Goal: Task Accomplishment & Management: Use online tool/utility

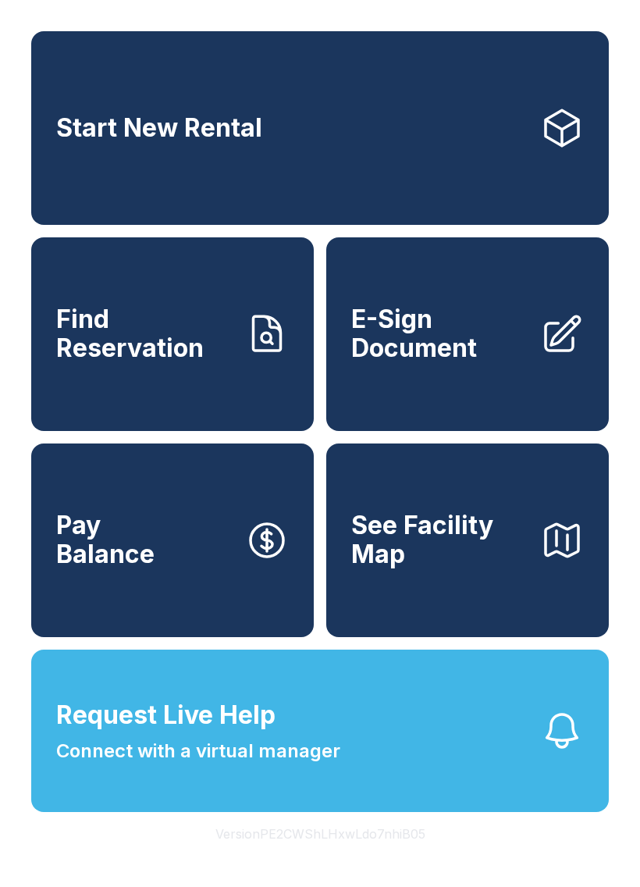
click at [411, 749] on button "Request Live Help Connect with a virtual manager" at bounding box center [320, 731] width 578 height 162
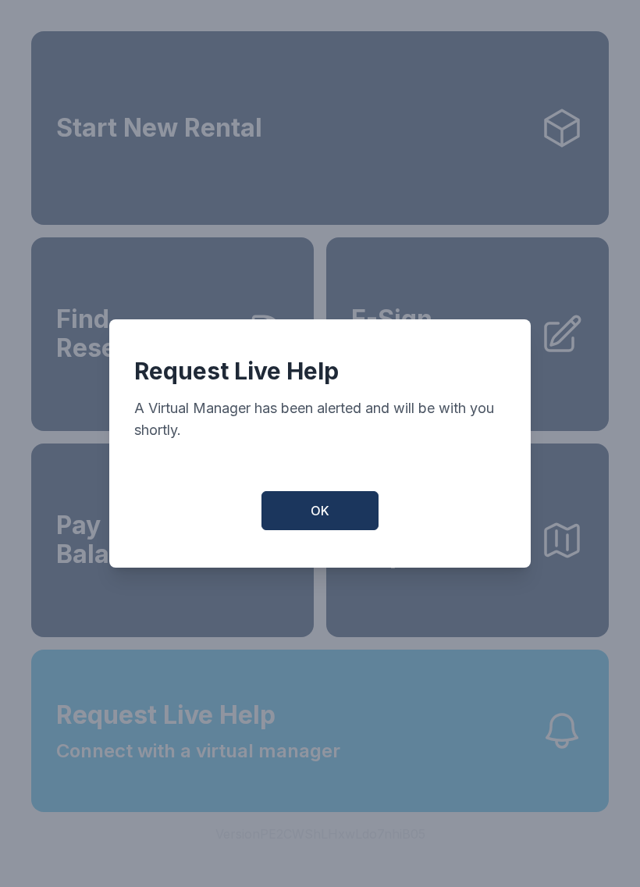
click at [358, 521] on button "OK" at bounding box center [320, 510] width 117 height 39
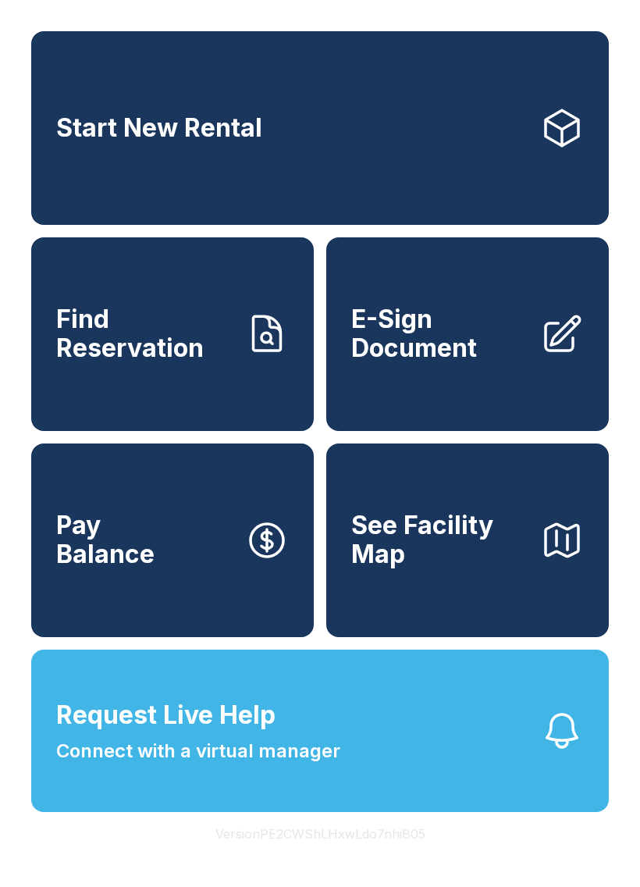
click at [266, 734] on span "Request Live Help" at bounding box center [165, 715] width 219 height 37
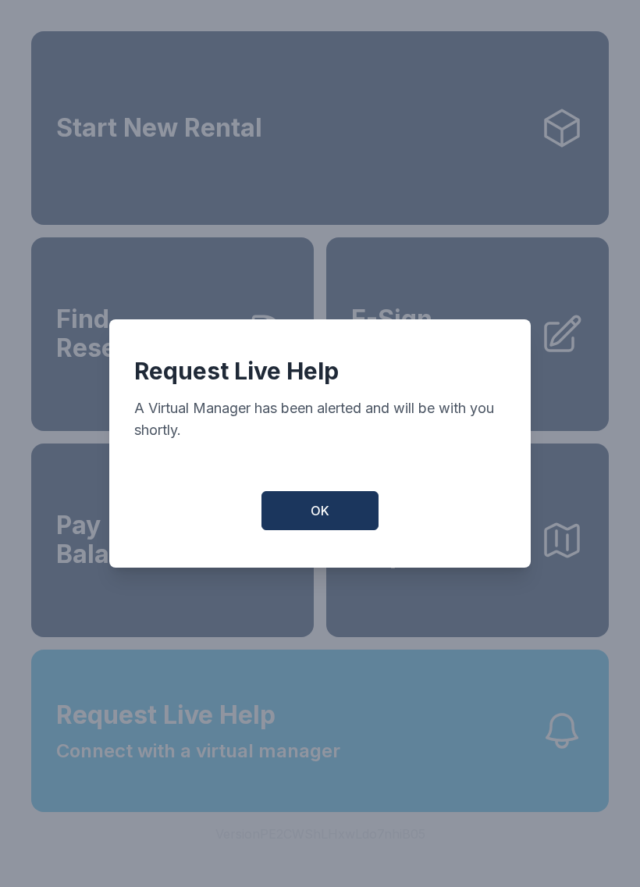
click at [328, 507] on button "OK" at bounding box center [320, 510] width 117 height 39
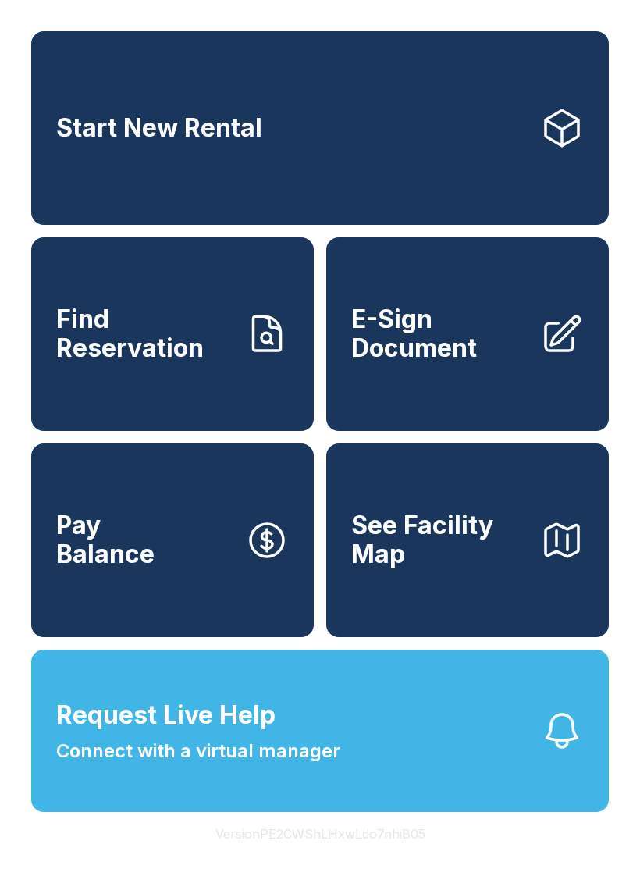
click at [463, 333] on span "E-Sign Document" at bounding box center [439, 333] width 176 height 57
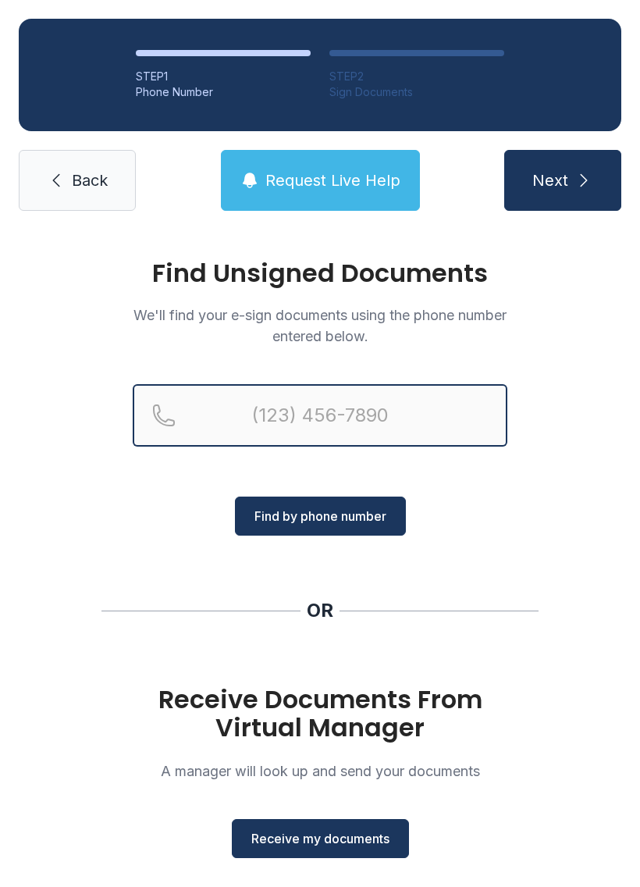
click at [433, 407] on input "Reservation phone number" at bounding box center [320, 415] width 375 height 62
type input "("
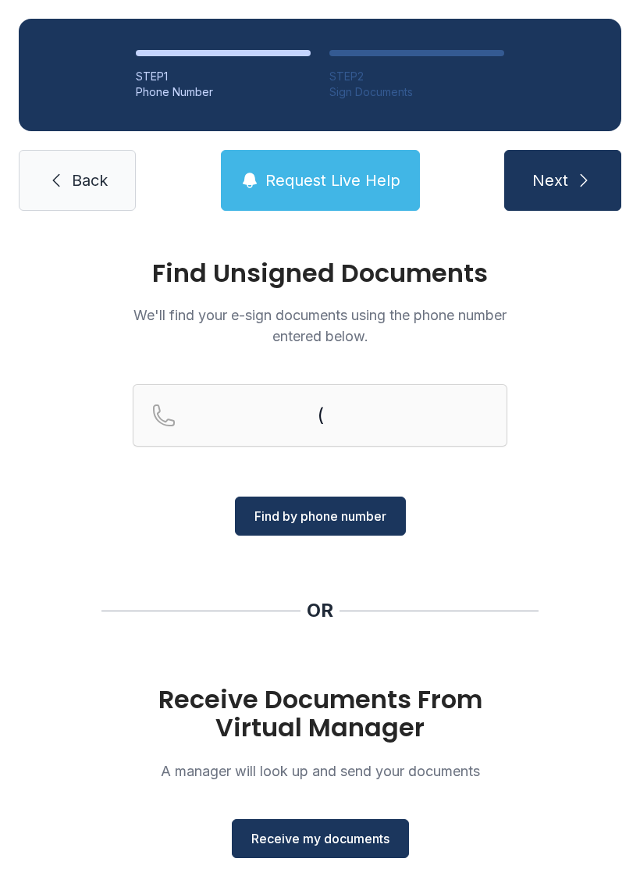
click at [541, 508] on div "Find Unsigned Documents We'll find your e-sign documents using the phone number…" at bounding box center [320, 575] width 640 height 691
click at [354, 838] on span "Receive my documents" at bounding box center [320, 838] width 138 height 19
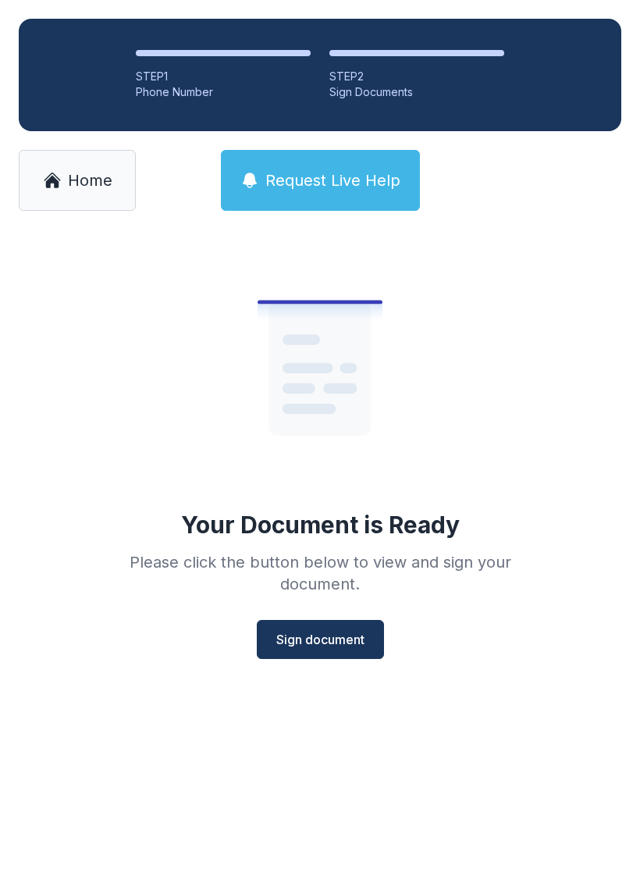
click at [333, 630] on span "Sign document" at bounding box center [320, 639] width 88 height 19
click at [72, 178] on span "Home" at bounding box center [90, 180] width 45 height 22
